Goal: Task Accomplishment & Management: Manage account settings

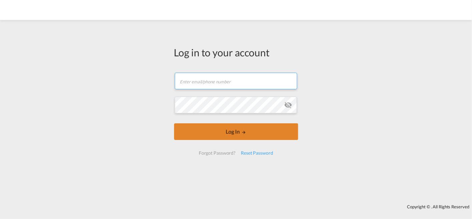
type input "[EMAIL_ADDRESS][DOMAIN_NAME]"
click at [219, 134] on button "Log In" at bounding box center [236, 131] width 124 height 17
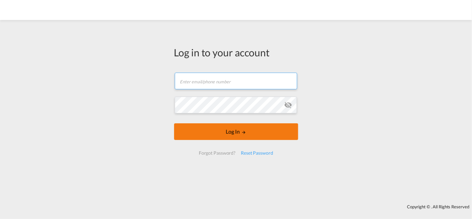
type input "[EMAIL_ADDRESS][DOMAIN_NAME]"
click at [252, 131] on button "Log In" at bounding box center [236, 131] width 124 height 17
